Goal: Information Seeking & Learning: Learn about a topic

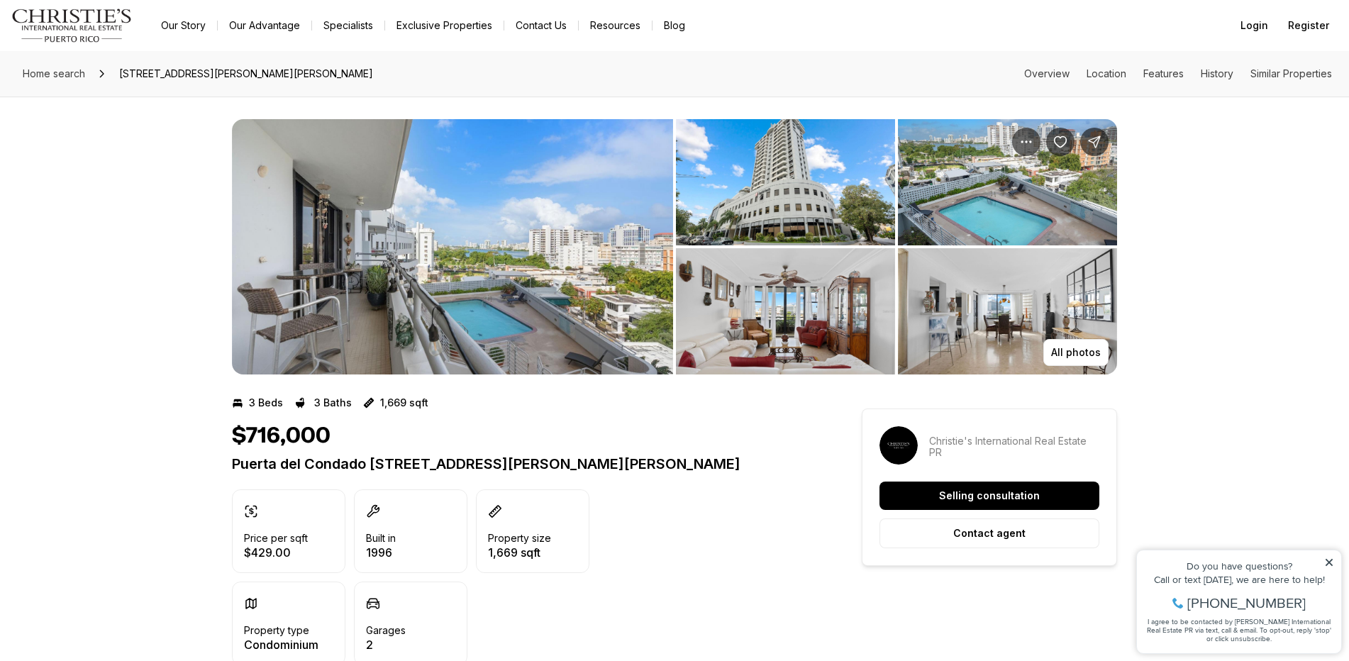
click at [526, 302] on img "View image gallery" at bounding box center [452, 246] width 441 height 255
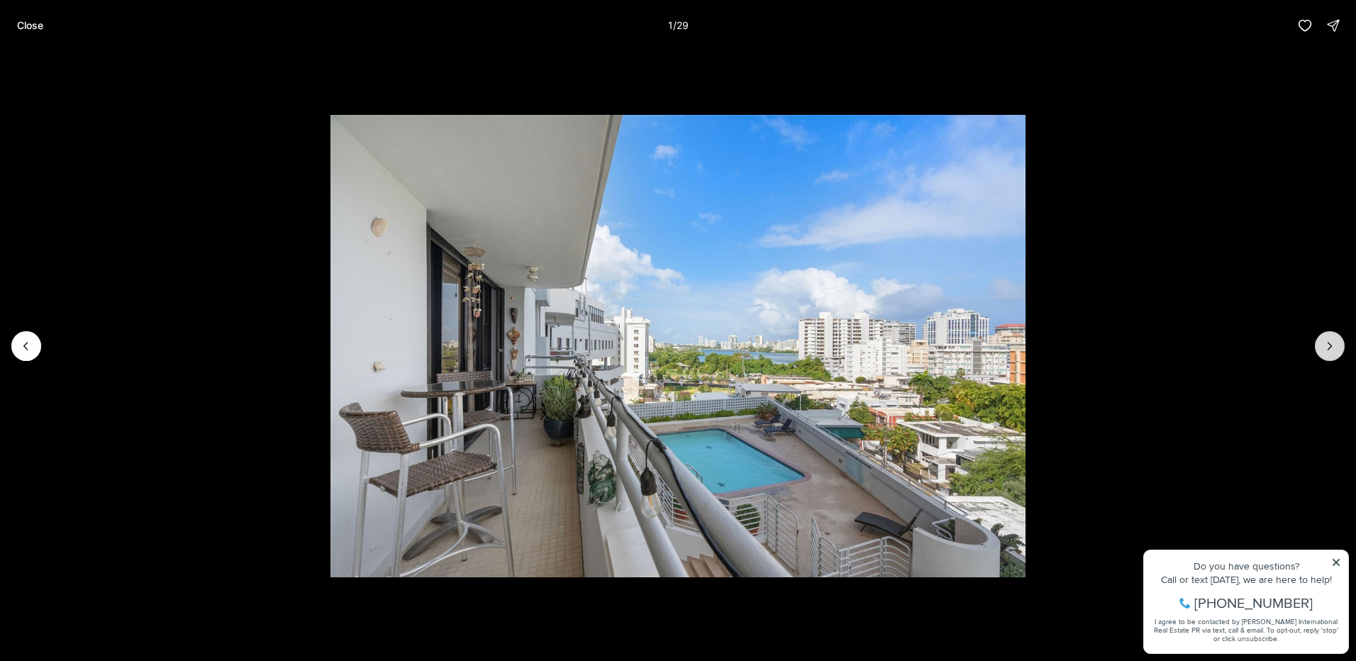
click at [1328, 347] on icon "Next slide" at bounding box center [1330, 346] width 14 height 14
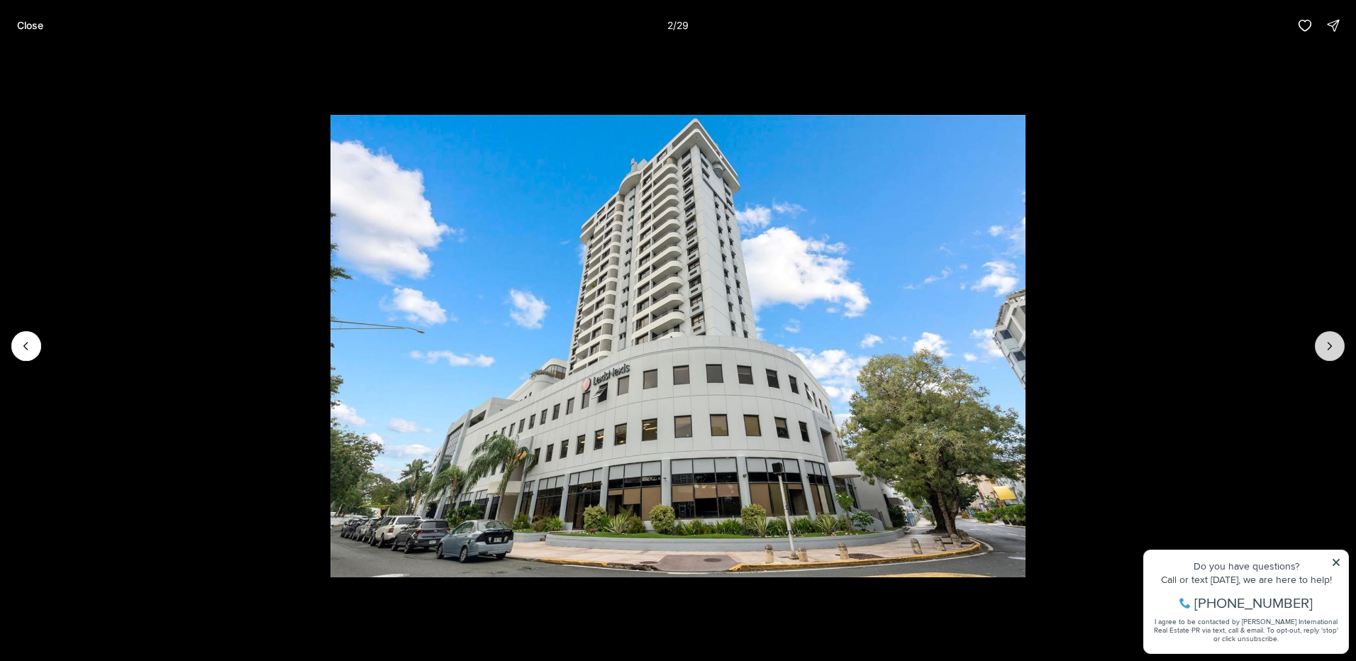
click at [1328, 347] on icon "Next slide" at bounding box center [1330, 346] width 14 height 14
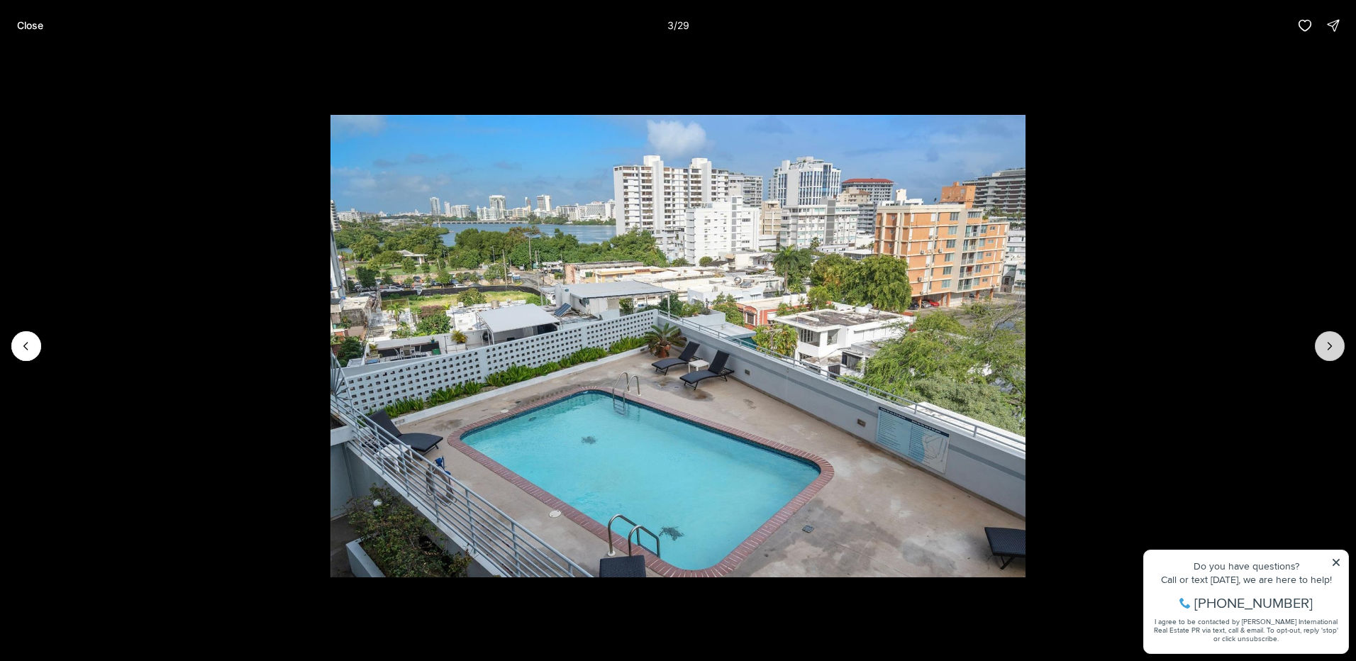
click at [1328, 347] on icon "Next slide" at bounding box center [1330, 346] width 14 height 14
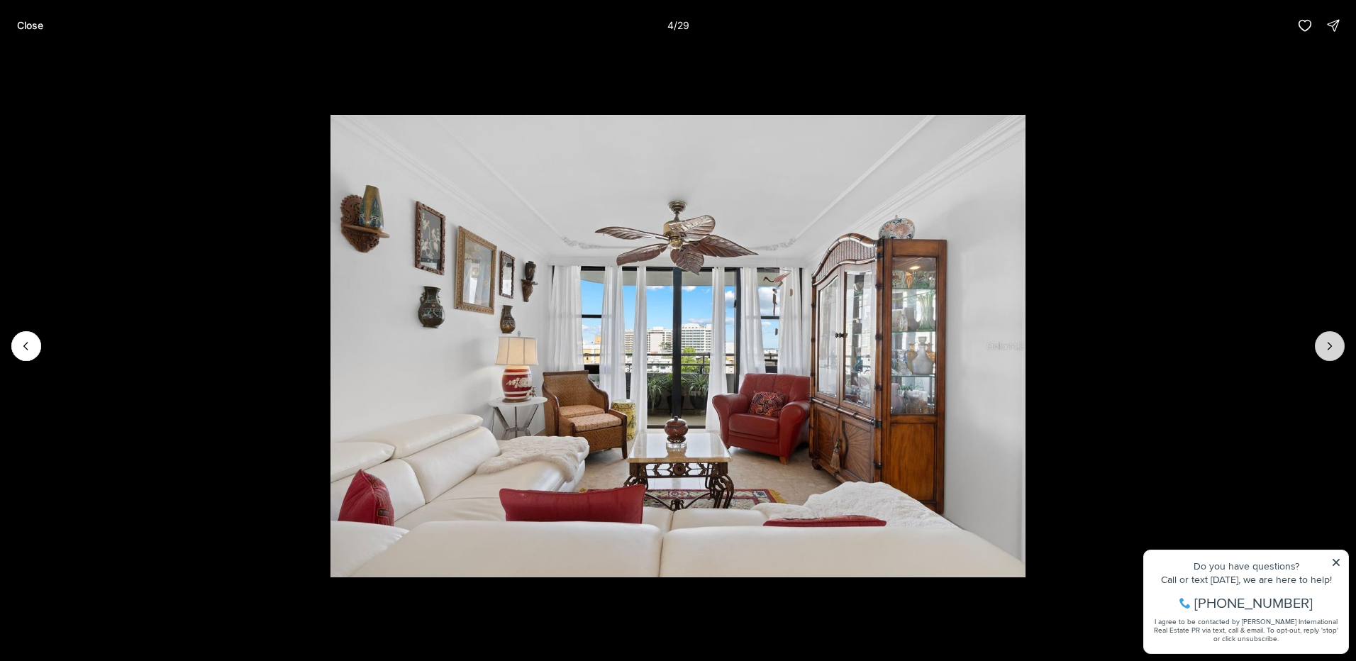
click at [1328, 347] on icon "Next slide" at bounding box center [1330, 346] width 14 height 14
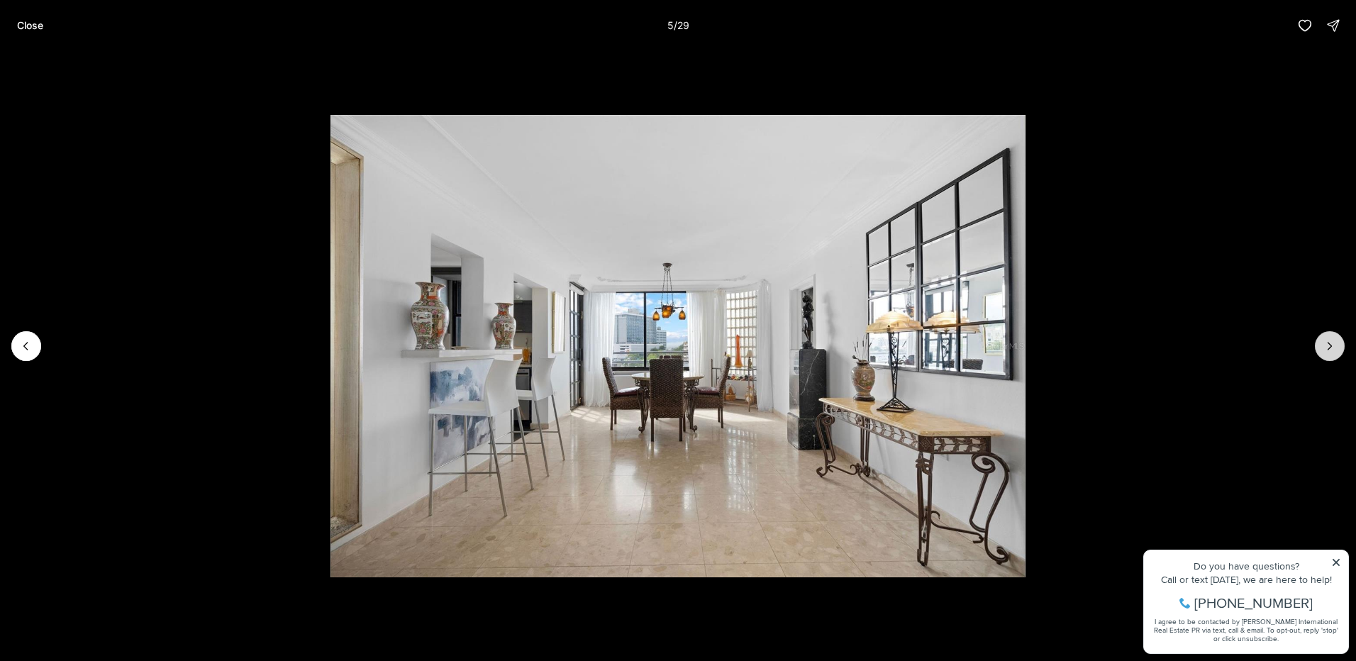
click at [1328, 347] on icon "Next slide" at bounding box center [1330, 346] width 14 height 14
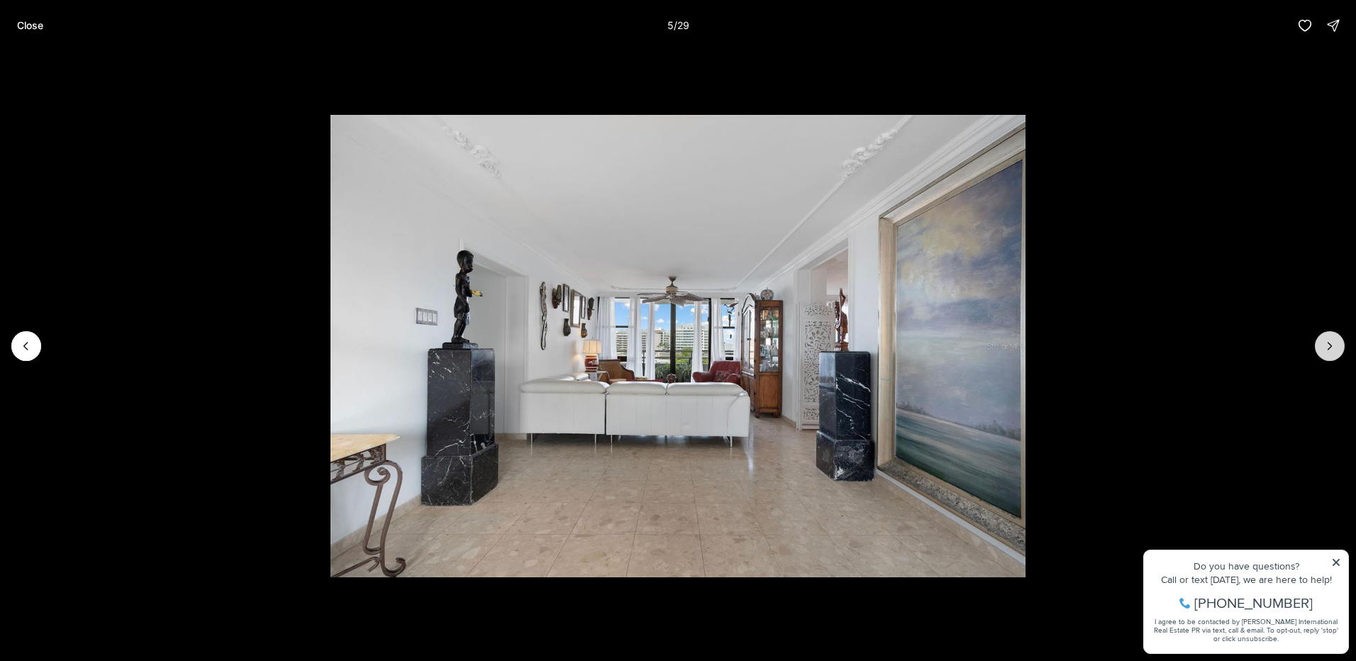
click at [1328, 347] on icon "Next slide" at bounding box center [1330, 346] width 14 height 14
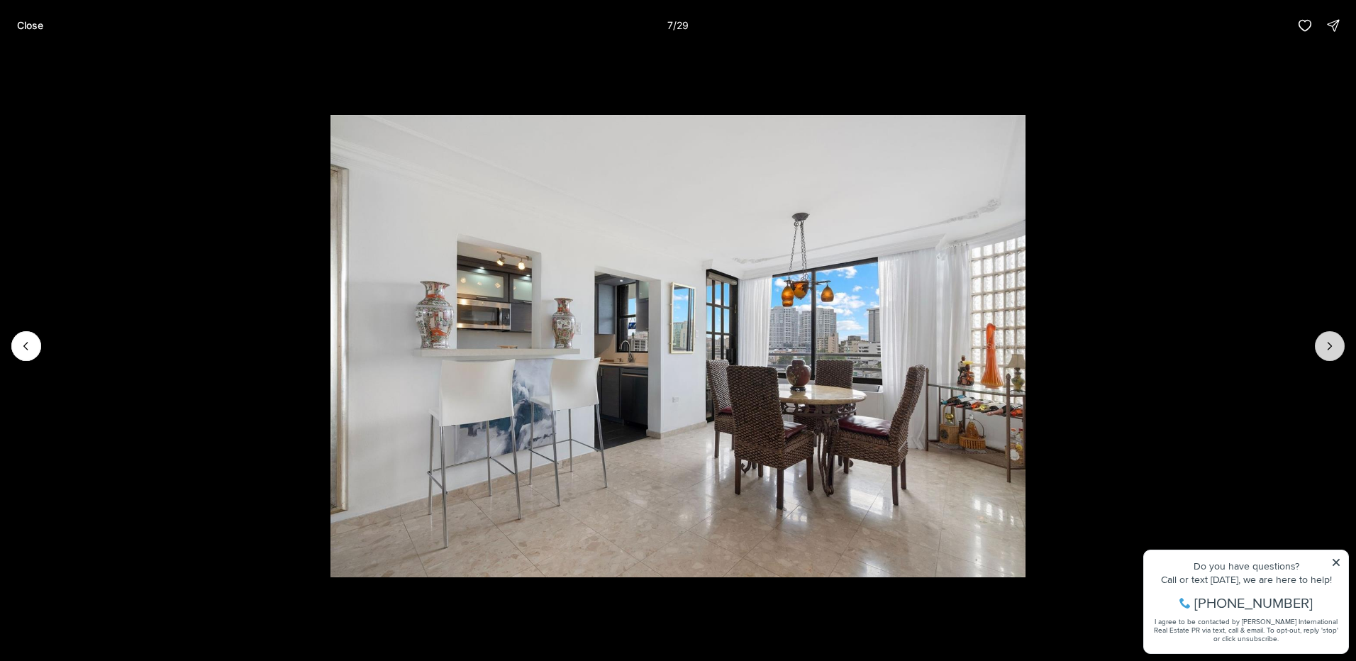
click at [1328, 347] on icon "Next slide" at bounding box center [1330, 346] width 14 height 14
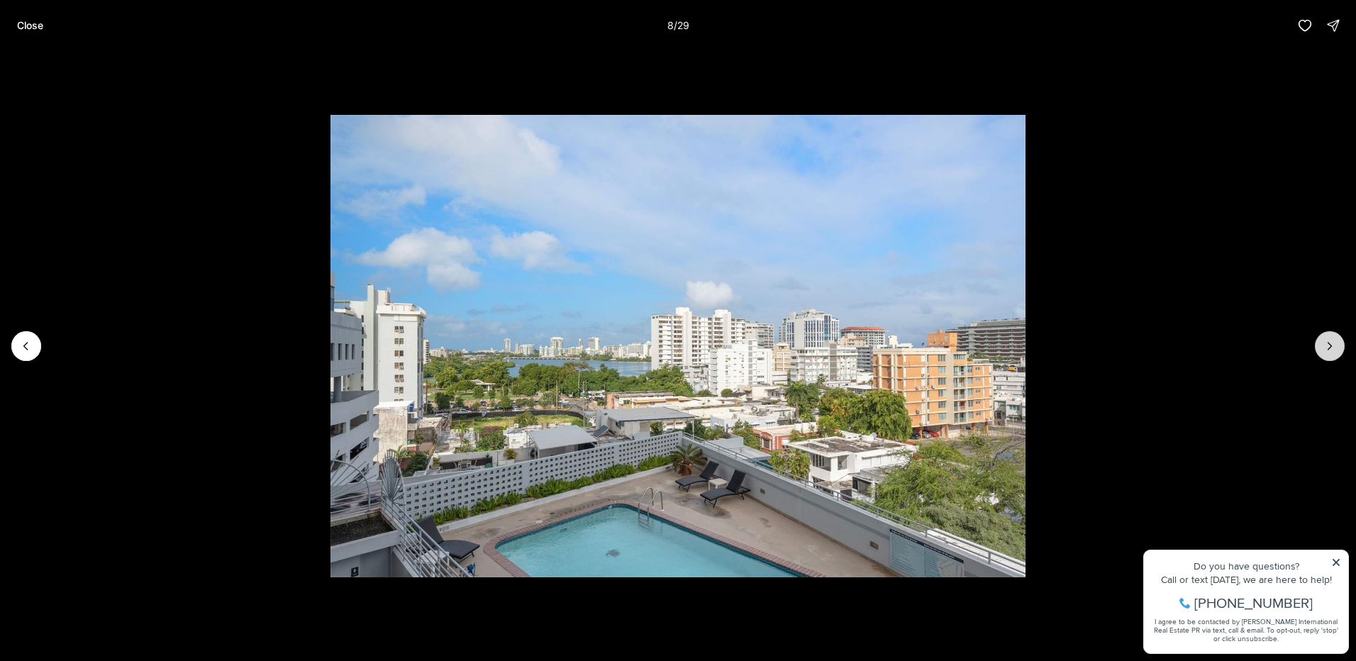
click at [1328, 347] on icon "Next slide" at bounding box center [1330, 346] width 14 height 14
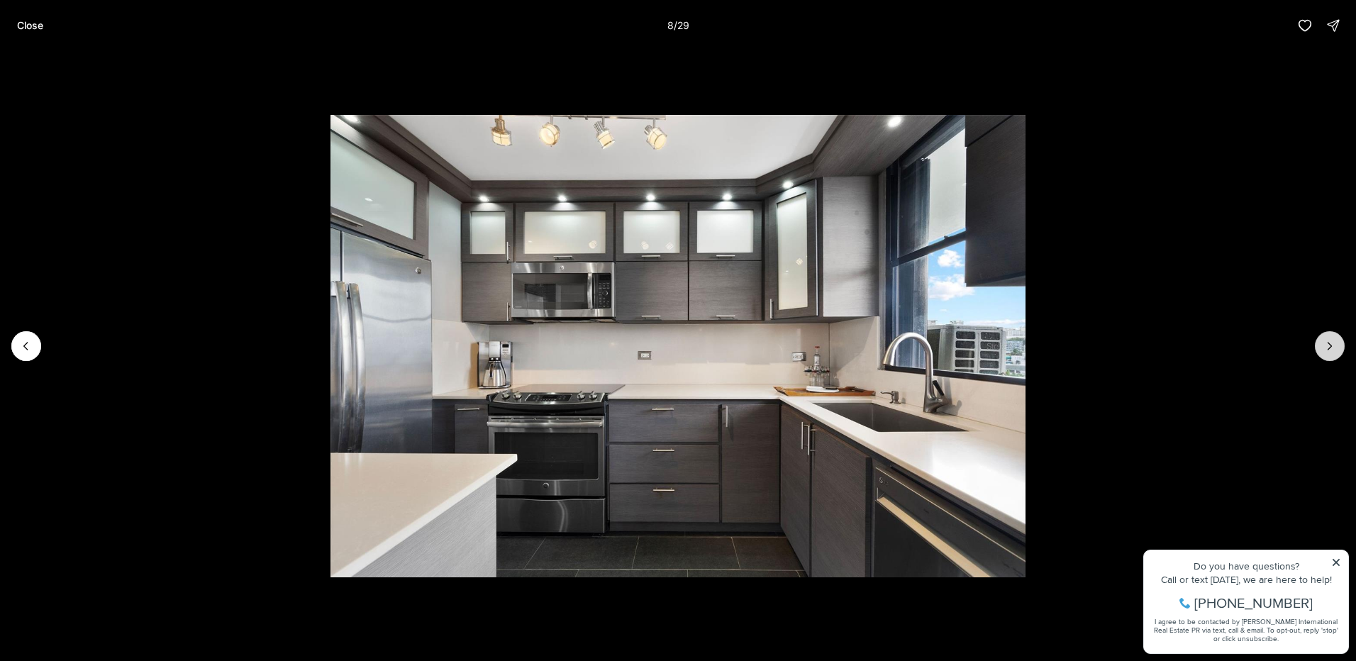
click at [1328, 347] on icon "Next slide" at bounding box center [1330, 346] width 14 height 14
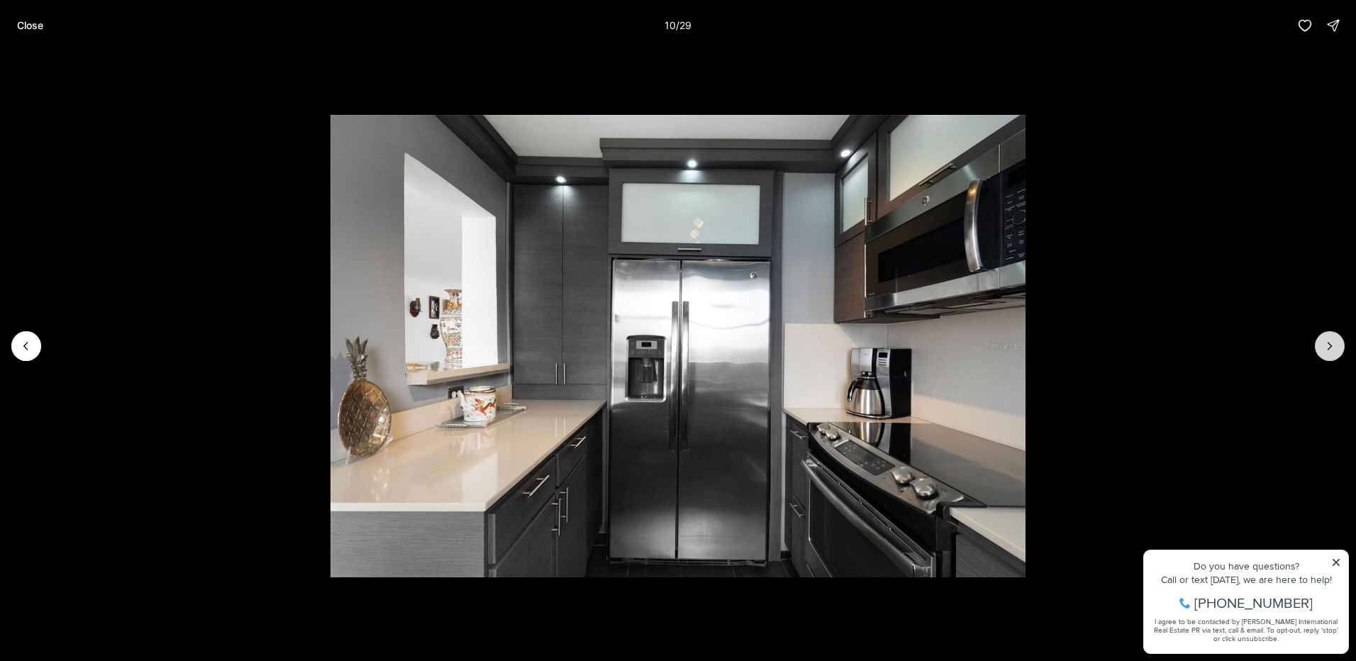
click at [1328, 347] on icon "Next slide" at bounding box center [1330, 346] width 14 height 14
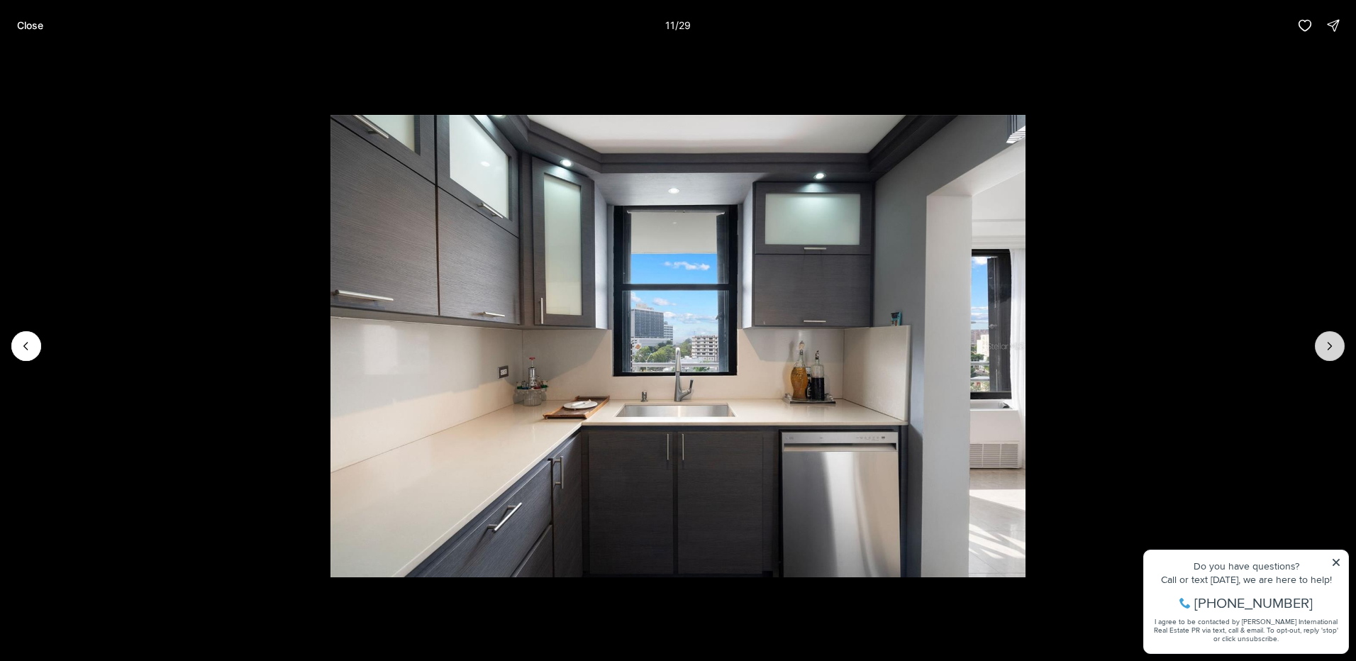
click at [1328, 347] on icon "Next slide" at bounding box center [1330, 346] width 14 height 14
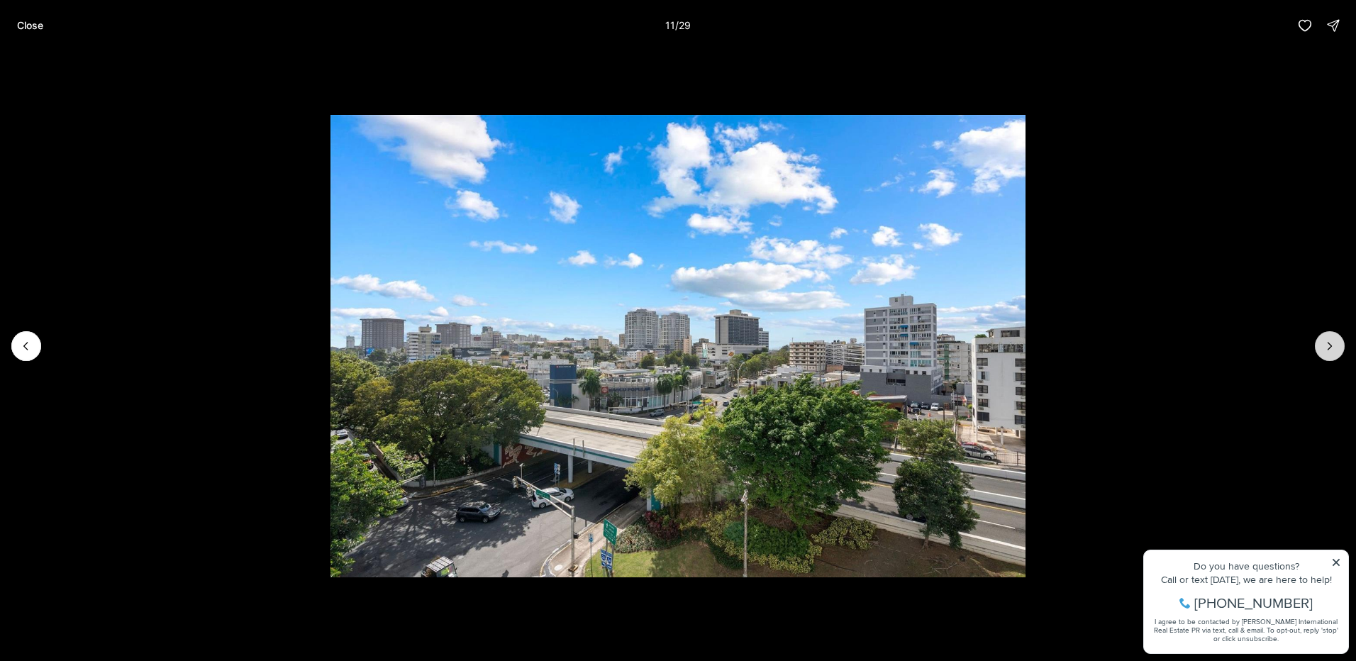
click at [1328, 347] on icon "Next slide" at bounding box center [1330, 346] width 14 height 14
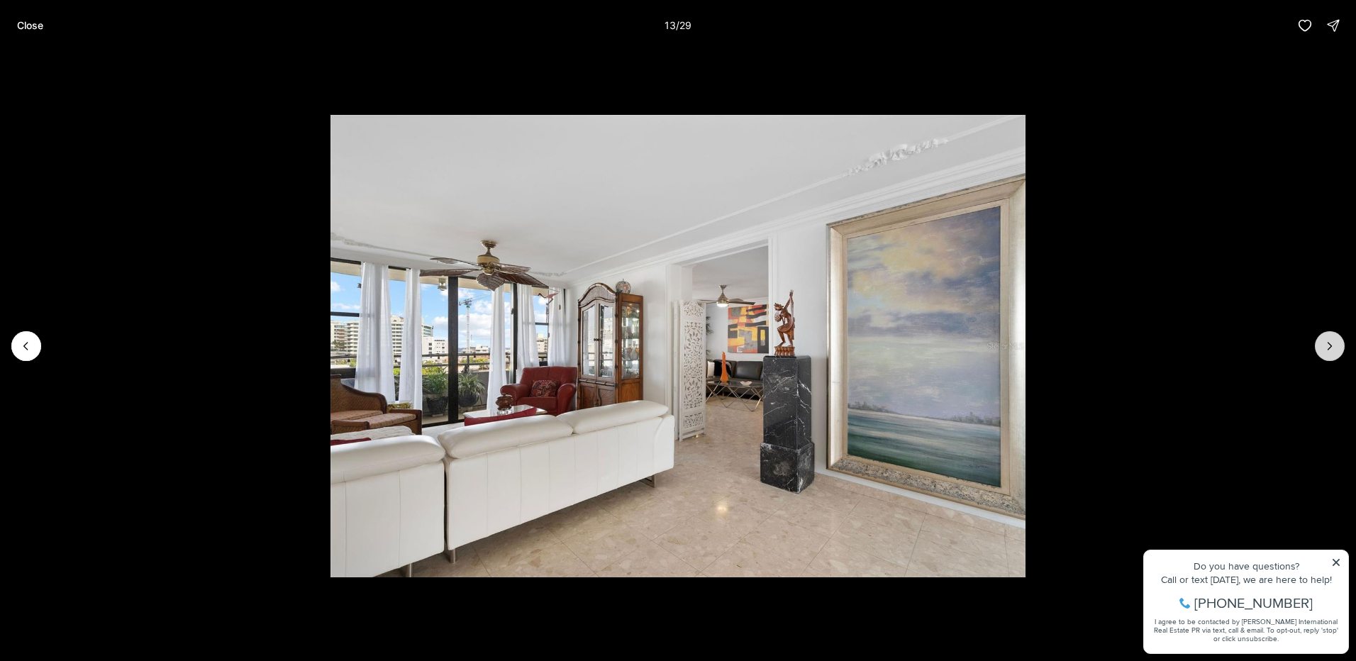
click at [1328, 347] on icon "Next slide" at bounding box center [1330, 346] width 14 height 14
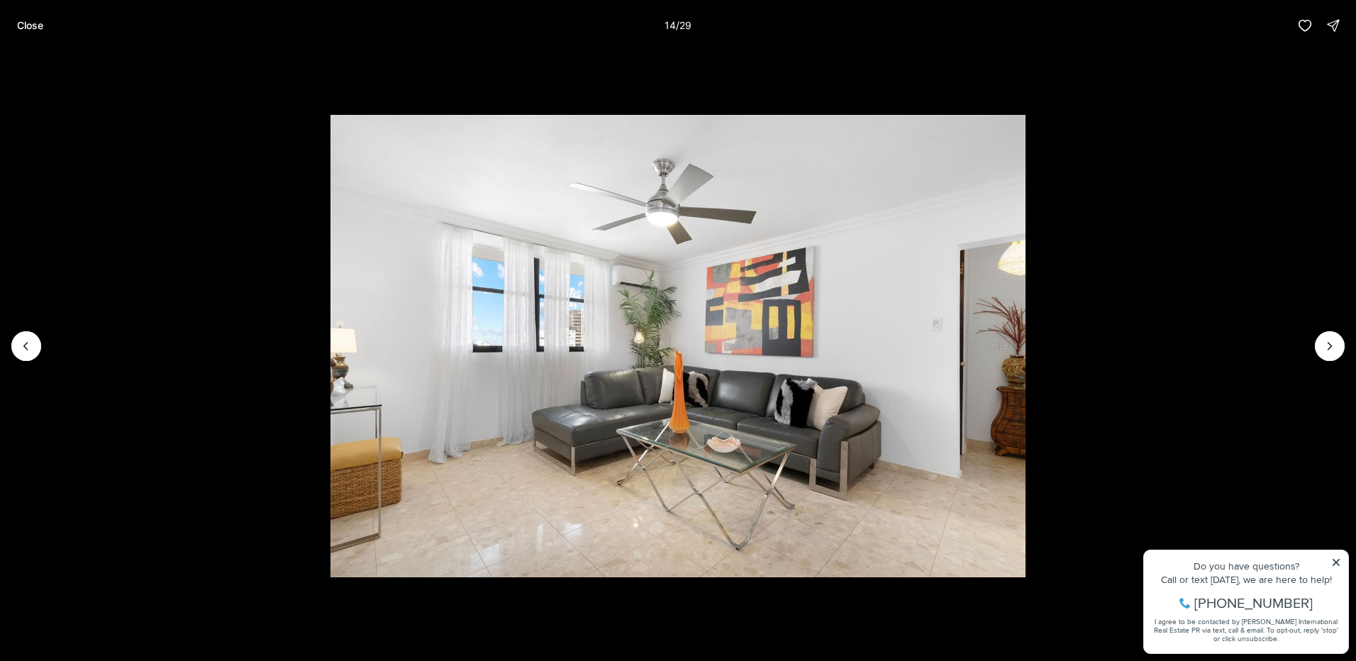
click at [1338, 564] on li "14 of 29" at bounding box center [678, 346] width 1356 height 590
click at [26, 33] on button "Close" at bounding box center [30, 25] width 43 height 28
